Goal: Information Seeking & Learning: Check status

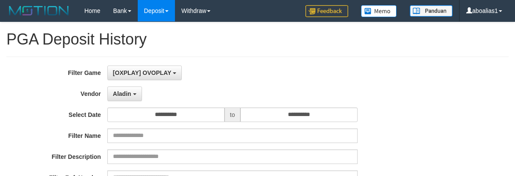
select select "**********"
select select "*"
select select "**"
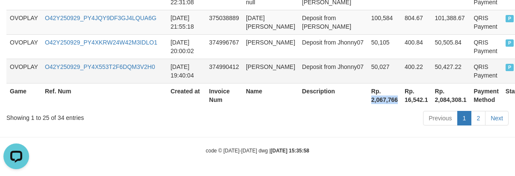
scroll to position [8, 0]
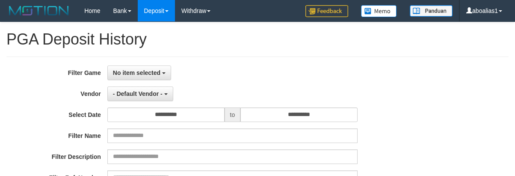
select select
select select "**"
click at [144, 79] on button "No item selected" at bounding box center [139, 72] width 64 height 15
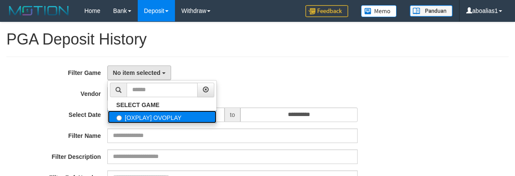
click at [146, 119] on label "[OXPLAY] OVOPLAY" at bounding box center [162, 116] width 109 height 13
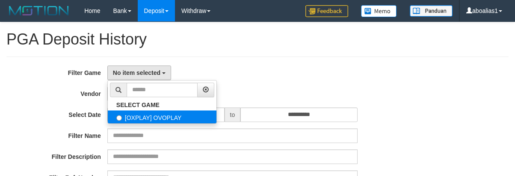
select select "****"
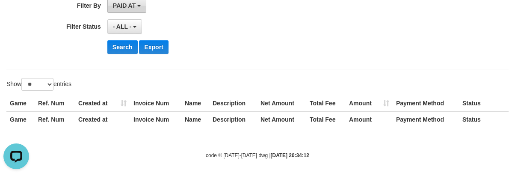
click at [125, 12] on button "PAID AT" at bounding box center [126, 5] width 39 height 15
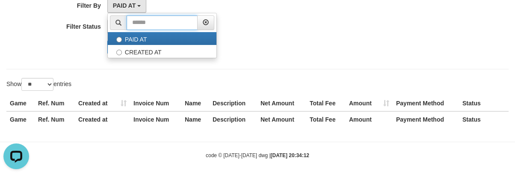
click at [198, 15] on input "text" at bounding box center [162, 22] width 71 height 15
click at [282, 46] on div "Search Export" at bounding box center [268, 47] width 322 height 14
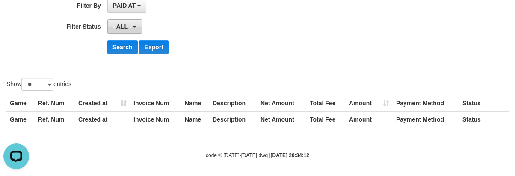
click at [123, 24] on span "- ALL -" at bounding box center [122, 26] width 19 height 7
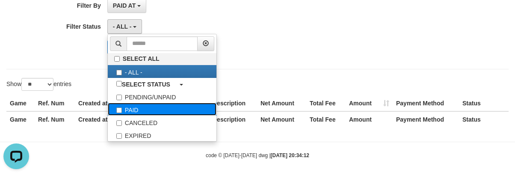
drag, startPoint x: 140, startPoint y: 107, endPoint x: 157, endPoint y: 100, distance: 19.2
click at [140, 107] on label "PAID" at bounding box center [162, 109] width 109 height 13
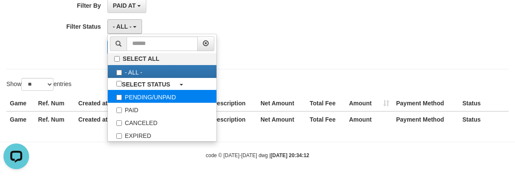
select select "*"
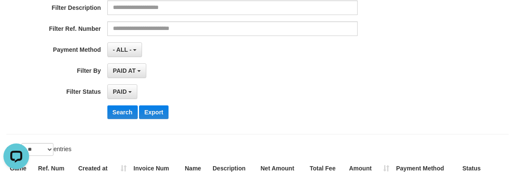
scroll to position [43, 0]
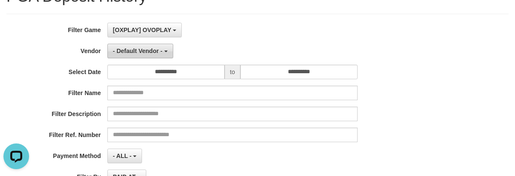
click at [137, 53] on span "- Default Vendor -" at bounding box center [138, 50] width 50 height 7
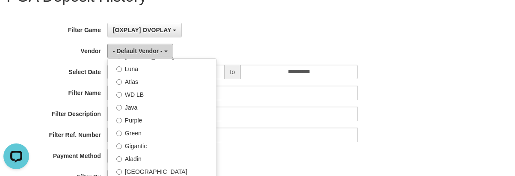
scroll to position [128, 0]
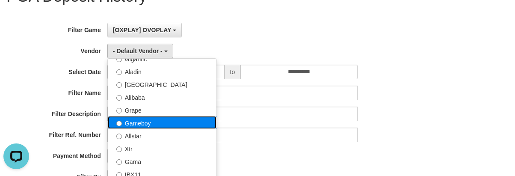
click at [144, 125] on label "Gameboy" at bounding box center [162, 122] width 109 height 13
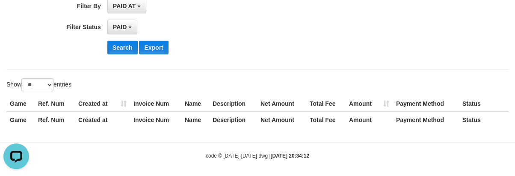
scroll to position [214, 0]
click at [115, 50] on button "Search" at bounding box center [122, 47] width 30 height 14
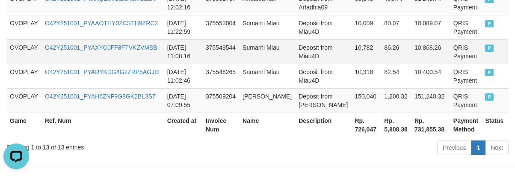
scroll to position [568, 0]
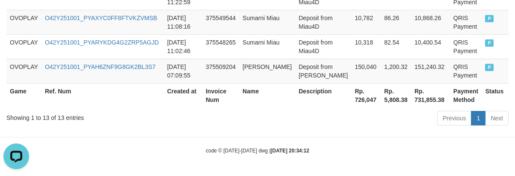
click at [351, 103] on th "Rp. 726,047" at bounding box center [366, 95] width 30 height 24
copy th "726,047"
click at [319, 87] on th "Description" at bounding box center [323, 95] width 56 height 24
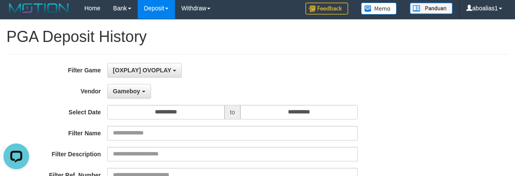
scroll to position [0, 0]
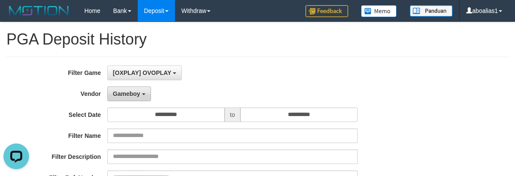
click at [136, 88] on button "Gameboy" at bounding box center [129, 93] width 44 height 15
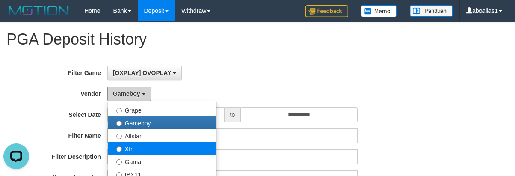
scroll to position [128, 0]
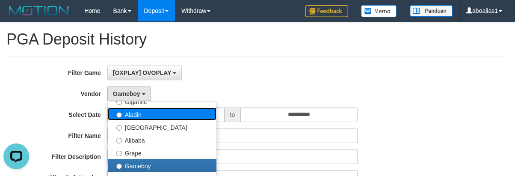
click at [137, 119] on label "Aladin" at bounding box center [162, 113] width 109 height 13
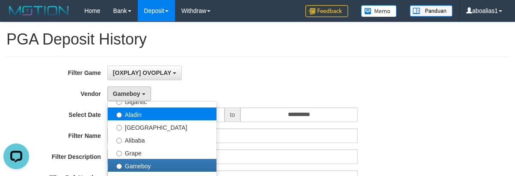
select select "**********"
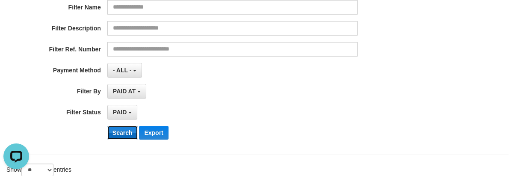
click at [119, 128] on button "Search" at bounding box center [122, 133] width 30 height 14
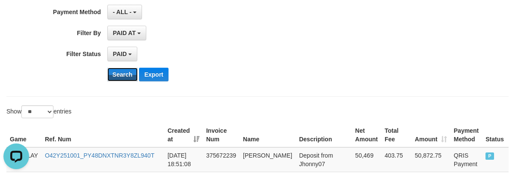
scroll to position [171, 0]
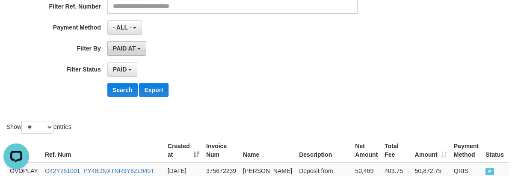
click at [122, 53] on button "PAID AT" at bounding box center [126, 48] width 39 height 15
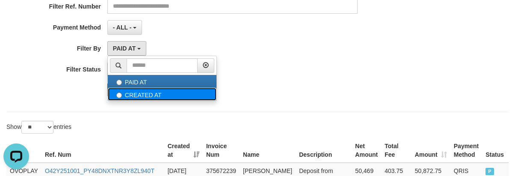
click at [121, 98] on label "CREATED AT" at bounding box center [162, 94] width 109 height 13
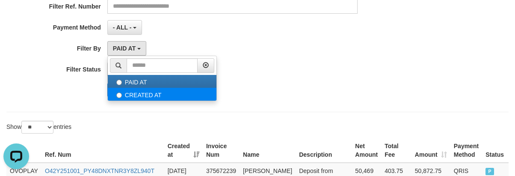
select select "*"
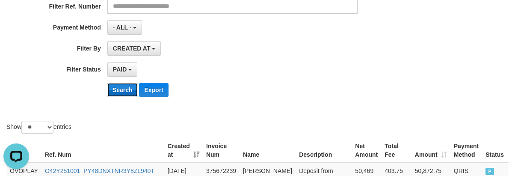
click at [118, 86] on button "Search" at bounding box center [122, 90] width 30 height 14
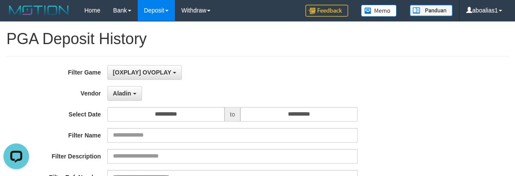
scroll to position [0, 0]
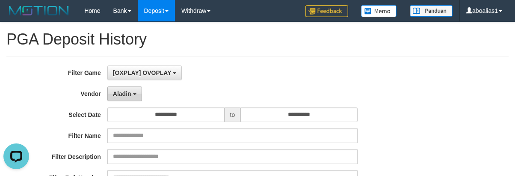
click at [133, 89] on button "Aladin" at bounding box center [124, 93] width 35 height 15
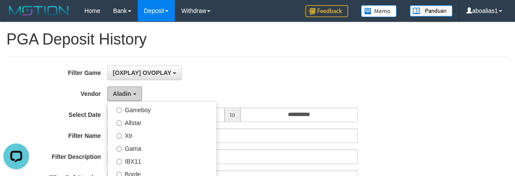
scroll to position [257, 0]
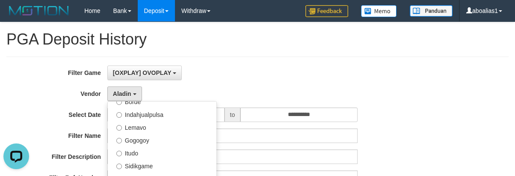
click at [322, 83] on div "**********" at bounding box center [214, 169] width 429 height 209
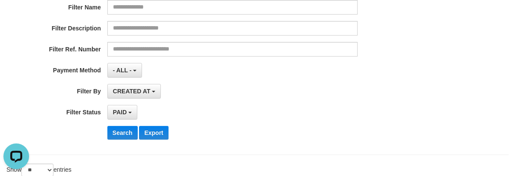
scroll to position [171, 0]
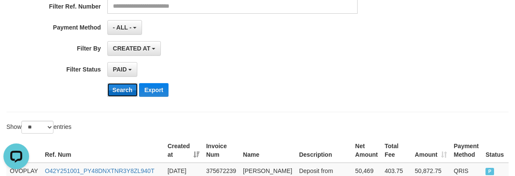
click at [121, 93] on button "Search" at bounding box center [122, 90] width 30 height 14
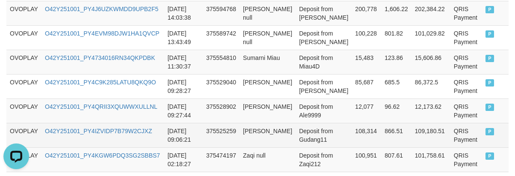
scroll to position [568, 0]
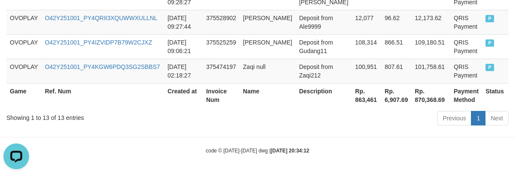
click at [352, 104] on th "Rp. 863,461" at bounding box center [367, 95] width 30 height 24
copy th "863,461"
click at [240, 102] on th "Invoice Num" at bounding box center [221, 95] width 37 height 24
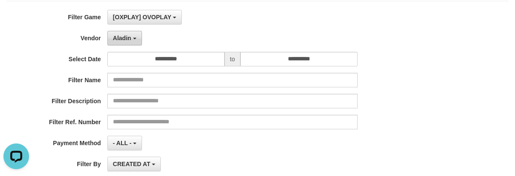
scroll to position [12, 0]
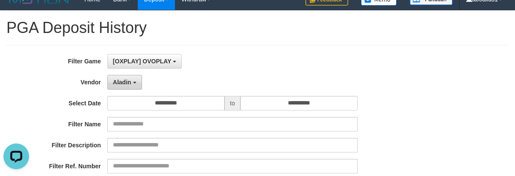
click at [126, 77] on button "Aladin" at bounding box center [124, 82] width 35 height 15
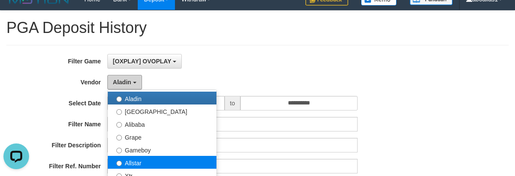
scroll to position [148, 0]
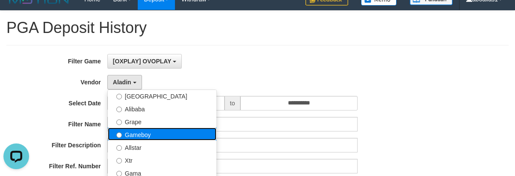
drag, startPoint x: 140, startPoint y: 131, endPoint x: 136, endPoint y: 129, distance: 4.6
click at [139, 131] on label "Gameboy" at bounding box center [162, 134] width 109 height 13
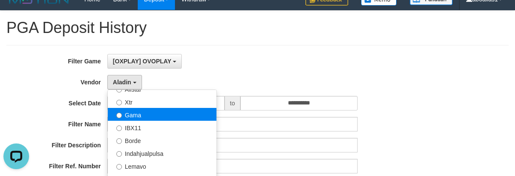
scroll to position [191, 0]
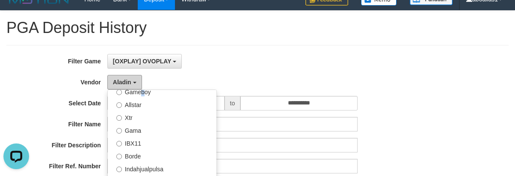
click at [132, 89] on button "Aladin" at bounding box center [124, 82] width 35 height 15
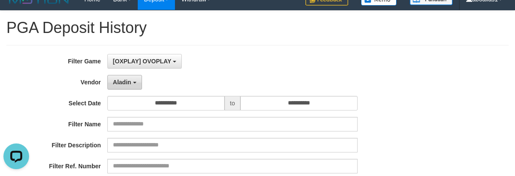
click at [132, 86] on button "Aladin" at bounding box center [124, 82] width 35 height 15
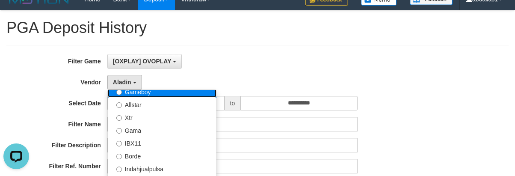
click at [133, 94] on label "Gameboy" at bounding box center [162, 91] width 109 height 13
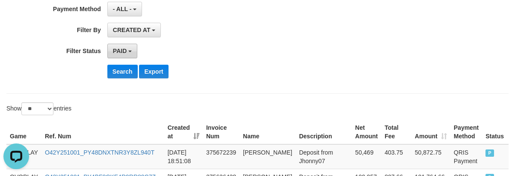
scroll to position [183, 0]
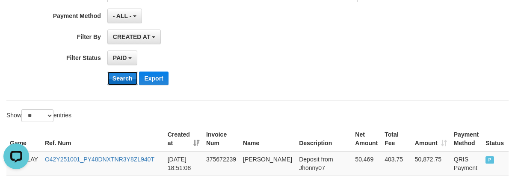
click at [116, 76] on button "Search" at bounding box center [122, 78] width 30 height 14
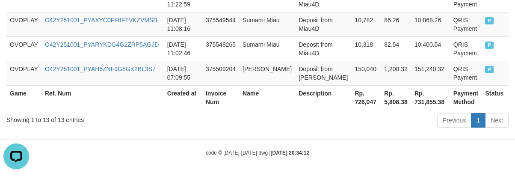
scroll to position [568, 0]
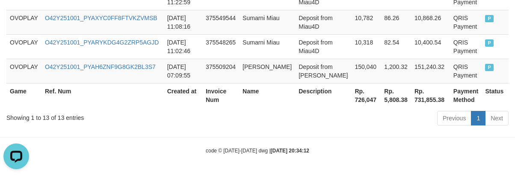
click at [351, 103] on th "Rp. 726,047" at bounding box center [366, 95] width 30 height 24
copy th "726,047"
drag, startPoint x: 221, startPoint y: 137, endPoint x: 228, endPoint y: 139, distance: 7.5
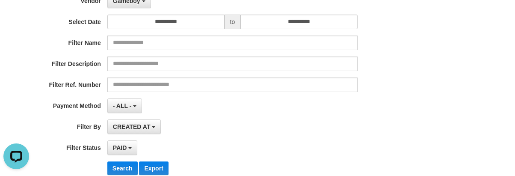
scroll to position [0, 0]
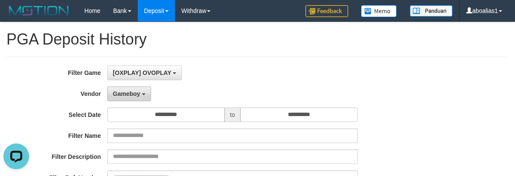
click at [122, 100] on button "Gameboy" at bounding box center [129, 93] width 44 height 15
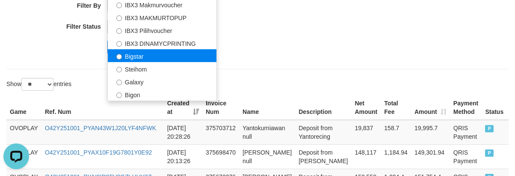
scroll to position [276, 0]
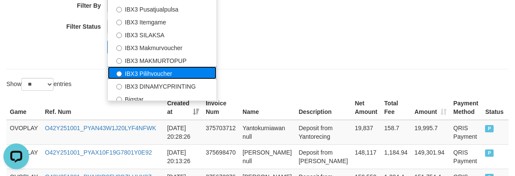
click at [149, 74] on label "IBX3 Pilihvoucher" at bounding box center [162, 72] width 109 height 13
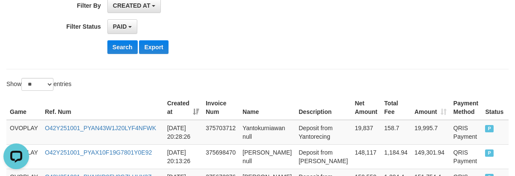
click at [116, 42] on button "Search" at bounding box center [122, 47] width 30 height 14
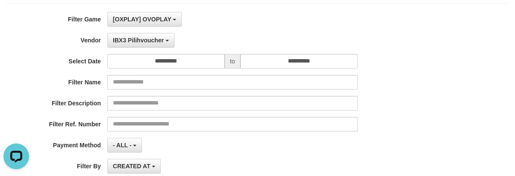
scroll to position [53, 0]
drag, startPoint x: 134, startPoint y: 41, endPoint x: 140, endPoint y: 93, distance: 52.5
click at [134, 42] on span "IBX3 Pilihvoucher" at bounding box center [138, 41] width 51 height 7
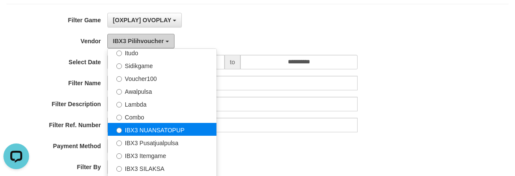
scroll to position [0, 0]
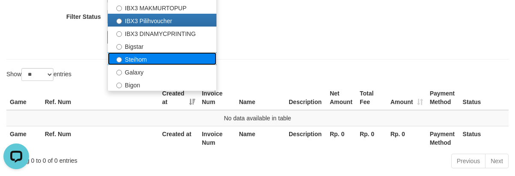
click at [134, 62] on label "Steihom" at bounding box center [162, 58] width 109 height 13
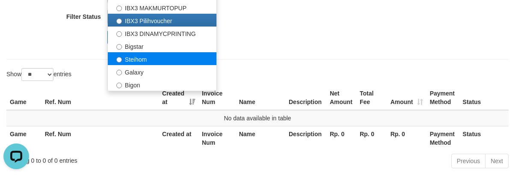
select select "**********"
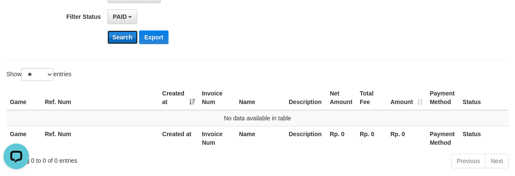
click at [120, 40] on button "Search" at bounding box center [122, 37] width 30 height 14
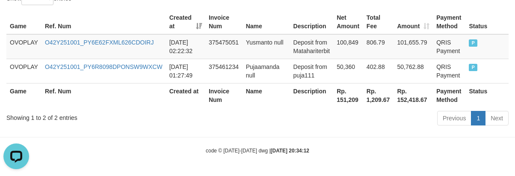
click at [347, 97] on th "Rp. 151,209" at bounding box center [348, 95] width 30 height 24
copy th "151,209"
click at [238, 103] on th "Invoice Num" at bounding box center [223, 95] width 37 height 24
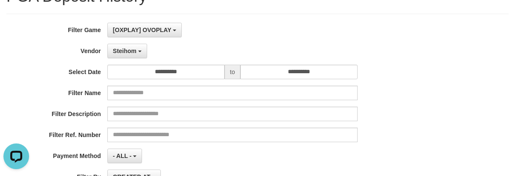
scroll to position [15, 0]
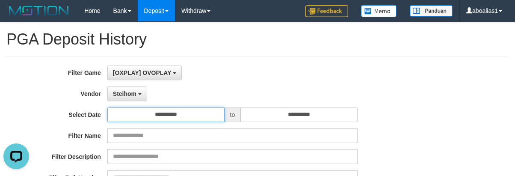
click at [169, 118] on input "**********" at bounding box center [165, 114] width 117 height 15
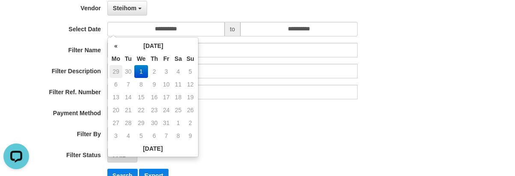
click at [118, 70] on td "29" at bounding box center [116, 71] width 13 height 13
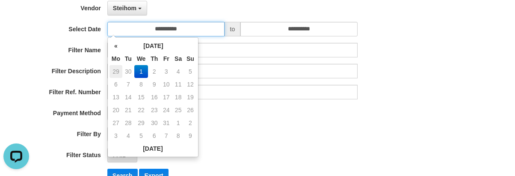
type input "**********"
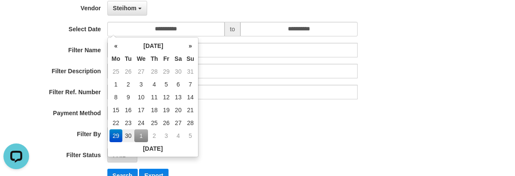
click at [456, 61] on div "**********" at bounding box center [257, 84] width 515 height 209
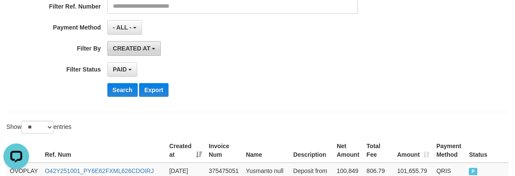
drag, startPoint x: 127, startPoint y: 38, endPoint x: 127, endPoint y: 44, distance: 6.0
click at [127, 50] on span "CREATED AT" at bounding box center [132, 48] width 38 height 7
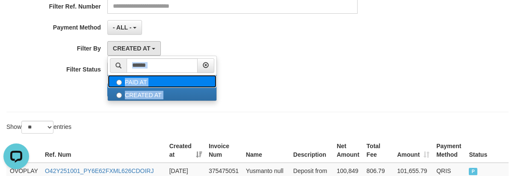
select select "*"
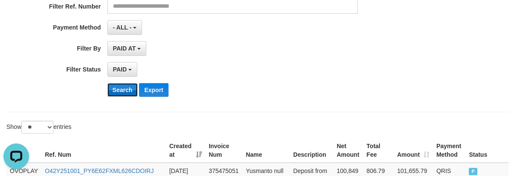
click at [111, 88] on button "Search" at bounding box center [122, 90] width 30 height 14
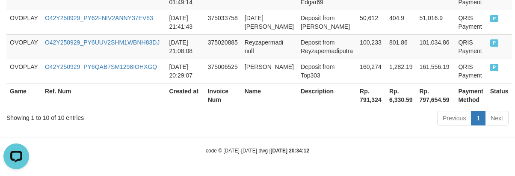
click at [364, 101] on th "Rp. 791,324" at bounding box center [371, 95] width 30 height 24
drag, startPoint x: 364, startPoint y: 101, endPoint x: 259, endPoint y: 101, distance: 104.4
click at [361, 100] on th "Rp. 791,324" at bounding box center [371, 95] width 30 height 24
copy th "791,324"
drag, startPoint x: 206, startPoint y: 56, endPoint x: 212, endPoint y: 56, distance: 6.0
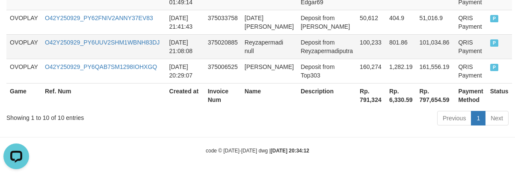
click at [211, 56] on td "375020885" at bounding box center [223, 46] width 37 height 24
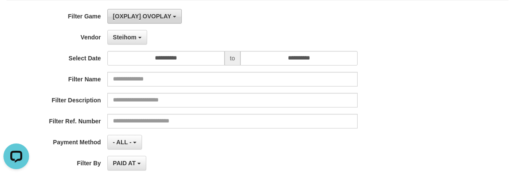
scroll to position [24, 0]
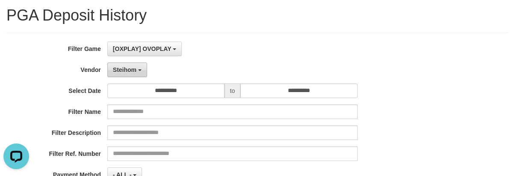
click at [134, 69] on span "Steihom" at bounding box center [125, 69] width 24 height 7
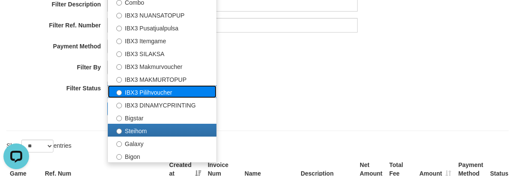
click at [145, 93] on label "IBX3 Pilihvoucher" at bounding box center [162, 91] width 109 height 13
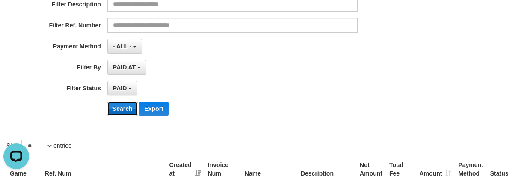
click at [117, 105] on button "Search" at bounding box center [122, 109] width 30 height 14
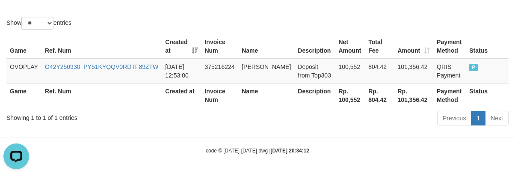
click at [347, 100] on th "Rp. 100,552" at bounding box center [350, 95] width 30 height 24
copy th "100,552"
click at [347, 100] on th "Rp. 100,552" at bounding box center [350, 95] width 30 height 24
click at [304, 113] on div "Previous 1 Next" at bounding box center [365, 119] width 288 height 18
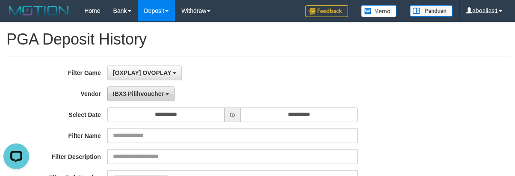
click at [152, 93] on span "IBX3 Pilihvoucher" at bounding box center [138, 93] width 51 height 7
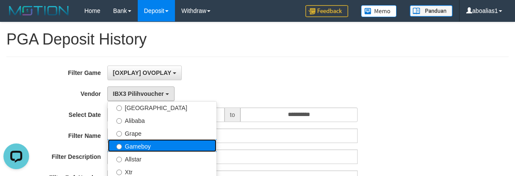
click at [135, 145] on label "Gameboy" at bounding box center [162, 145] width 109 height 13
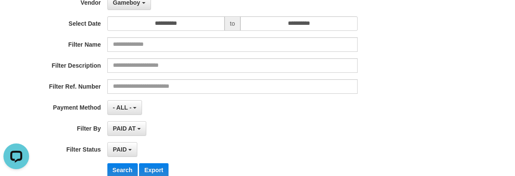
scroll to position [214, 0]
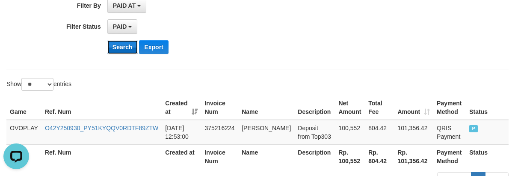
click at [118, 41] on button "Search" at bounding box center [122, 47] width 30 height 14
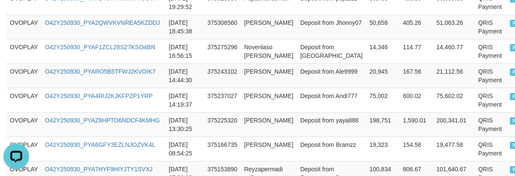
scroll to position [860, 0]
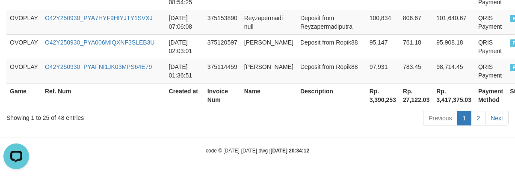
click at [371, 105] on th "Rp. 3,390,253" at bounding box center [382, 95] width 33 height 24
copy th "3,390,253"
click at [371, 105] on th "Rp. 3,390,253" at bounding box center [382, 95] width 33 height 24
drag, startPoint x: 207, startPoint y: 71, endPoint x: 217, endPoint y: 73, distance: 10.4
click at [213, 73] on td "375114459" at bounding box center [222, 71] width 37 height 24
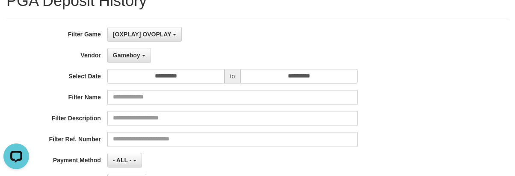
scroll to position [0, 0]
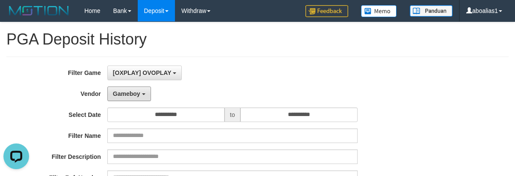
drag, startPoint x: 128, startPoint y: 89, endPoint x: 141, endPoint y: 116, distance: 29.7
click at [129, 92] on button "Gameboy" at bounding box center [129, 93] width 44 height 15
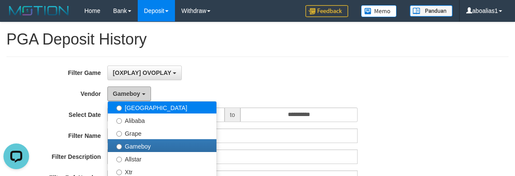
scroll to position [105, 0]
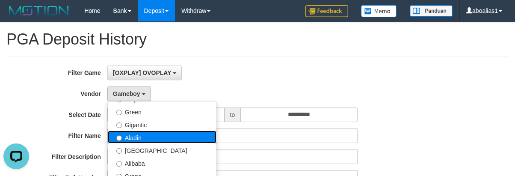
click at [136, 137] on label "Aladin" at bounding box center [162, 136] width 109 height 13
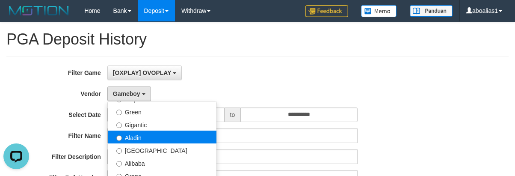
select select "**********"
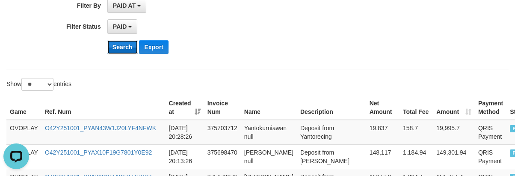
click at [116, 44] on button "Search" at bounding box center [122, 47] width 30 height 14
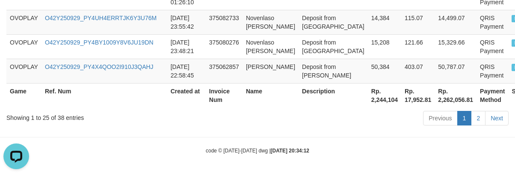
click at [368, 101] on th "Rp. 2,244,104" at bounding box center [384, 95] width 33 height 24
copy th "2,244,104"
